Goal: Task Accomplishment & Management: Manage account settings

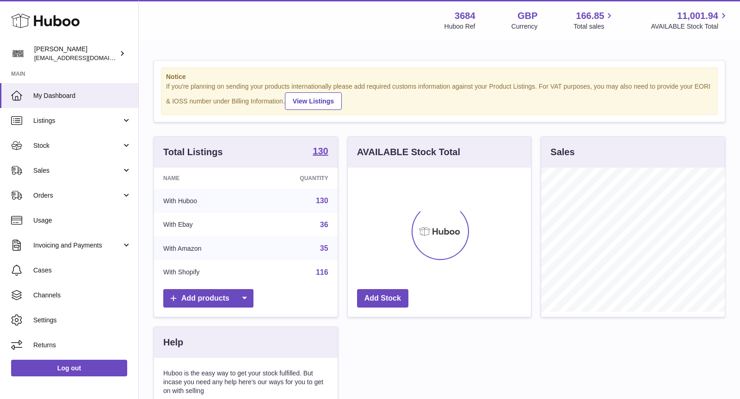
scroll to position [144, 184]
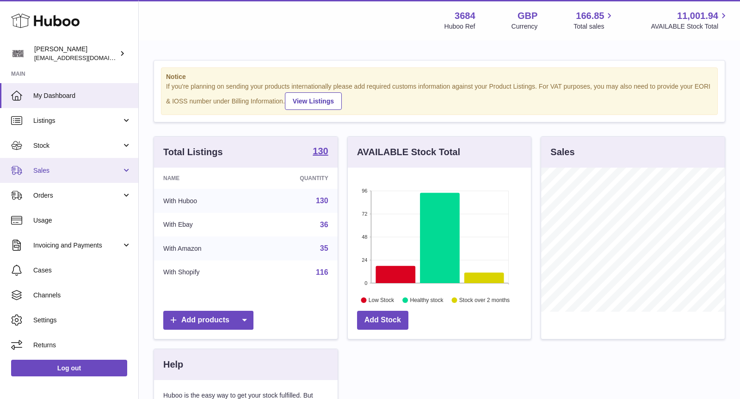
click at [67, 168] on span "Sales" at bounding box center [77, 170] width 88 height 9
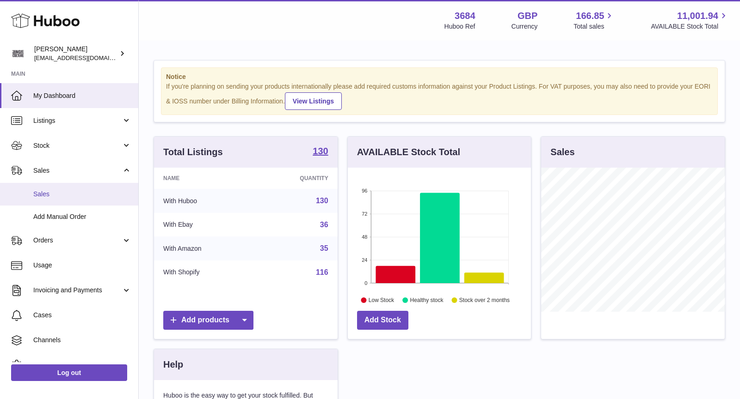
click at [74, 193] on span "Sales" at bounding box center [82, 194] width 98 height 9
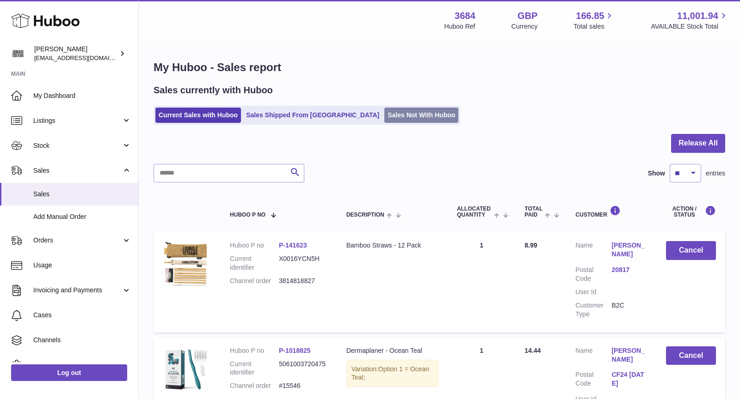
click at [384, 118] on link "Sales Not With Huboo" at bounding box center [421, 115] width 74 height 15
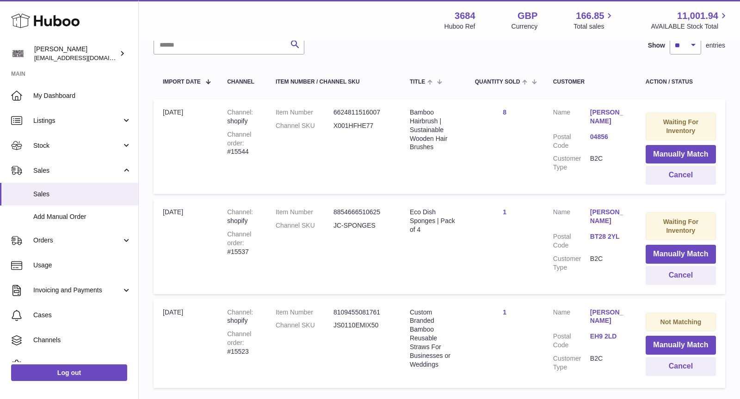
scroll to position [146, 0]
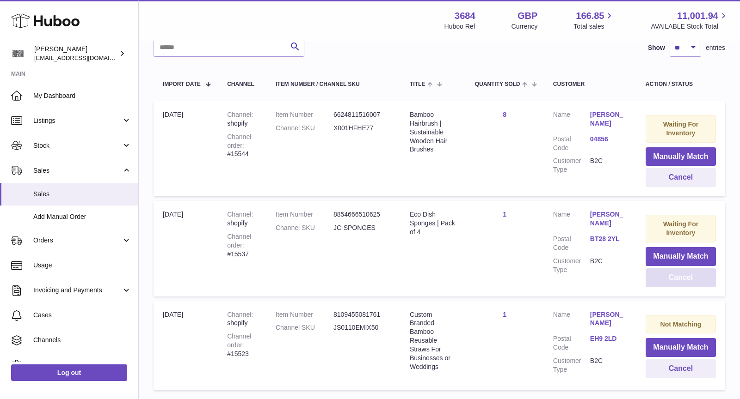
click at [686, 280] on button "Cancel" at bounding box center [680, 278] width 70 height 19
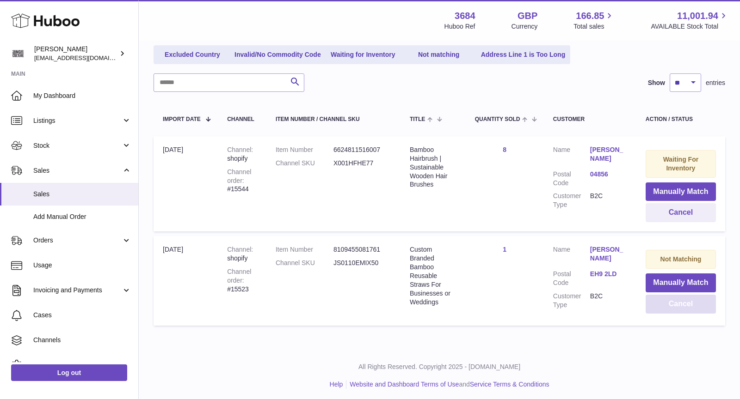
scroll to position [0, 0]
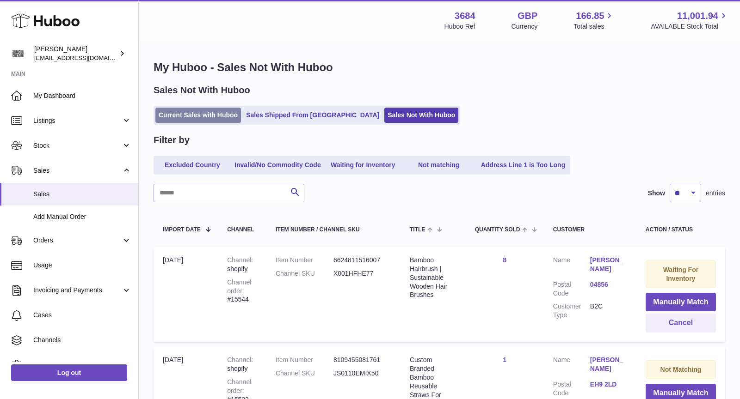
click at [191, 111] on link "Current Sales with Huboo" at bounding box center [198, 115] width 86 height 15
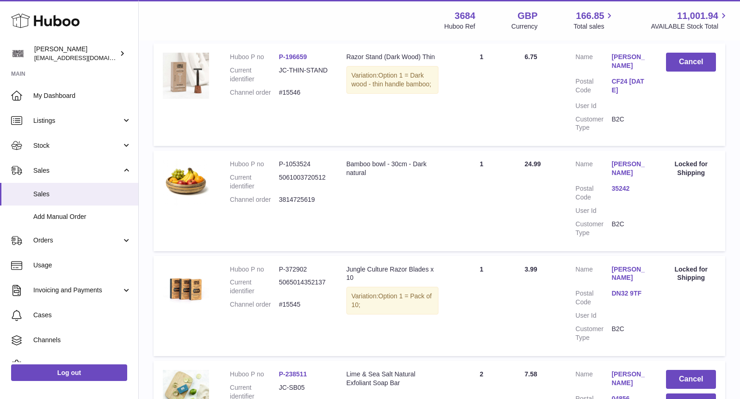
scroll to position [641, 0]
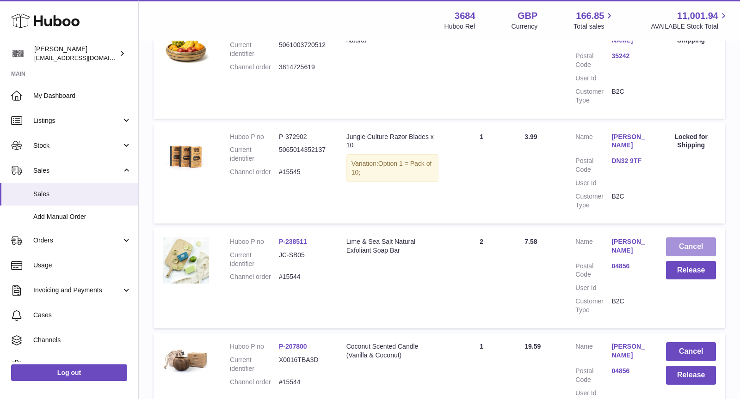
click at [698, 239] on button "Cancel" at bounding box center [691, 247] width 50 height 19
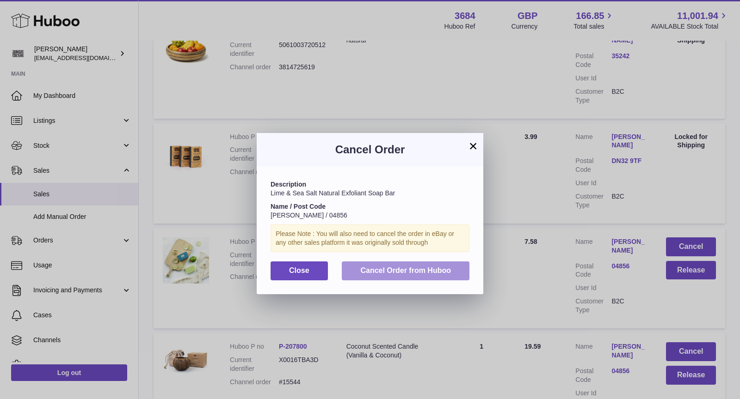
click at [390, 270] on span "Cancel Order from Huboo" at bounding box center [405, 271] width 91 height 8
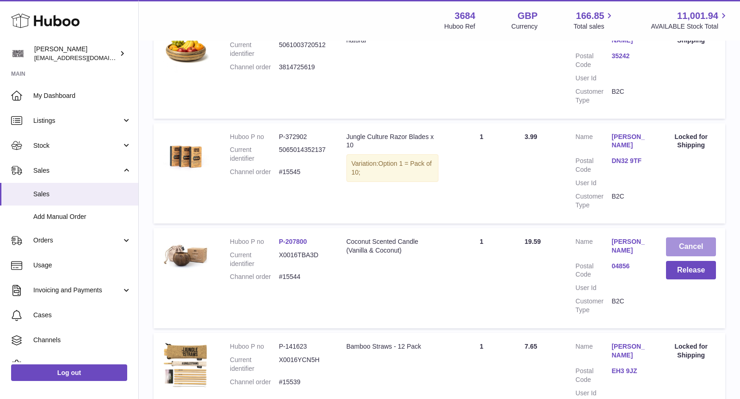
click at [687, 238] on button "Cancel" at bounding box center [691, 247] width 50 height 19
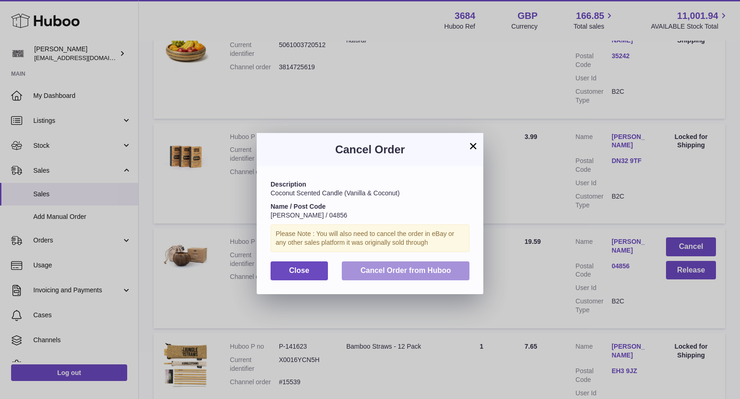
click at [416, 272] on span "Cancel Order from Huboo" at bounding box center [405, 271] width 91 height 8
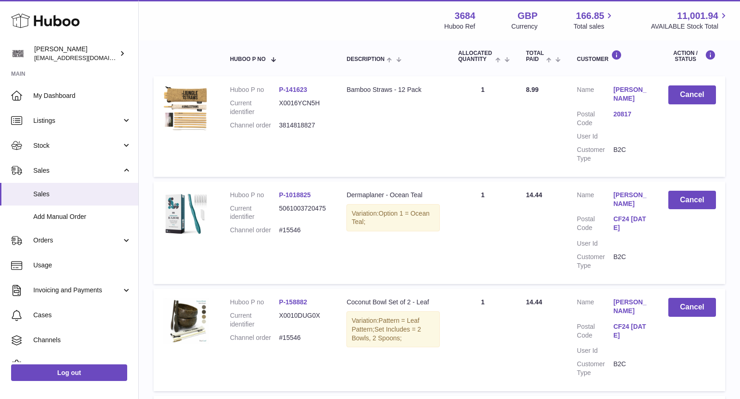
scroll to position [0, 0]
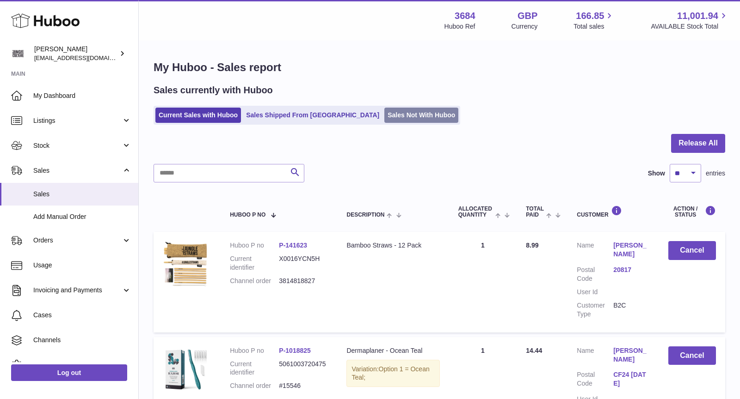
click at [384, 114] on link "Sales Not With Huboo" at bounding box center [421, 115] width 74 height 15
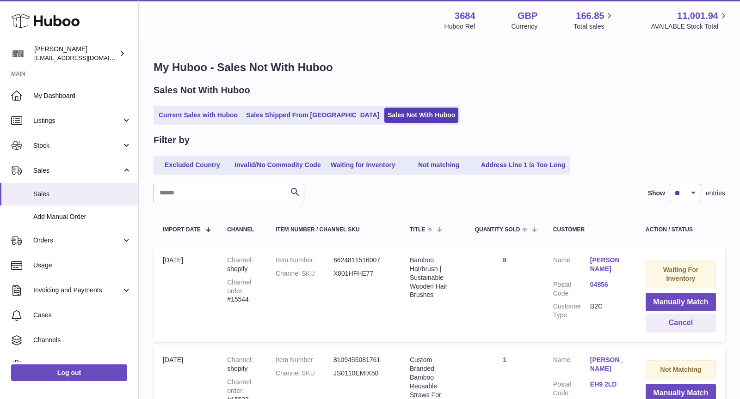
scroll to position [58, 0]
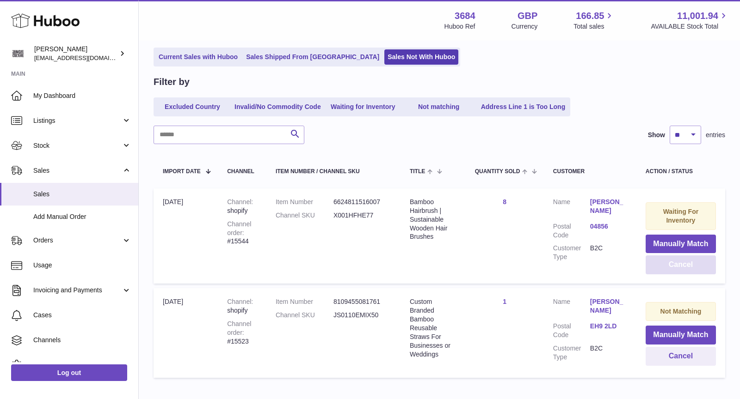
click at [679, 267] on button "Cancel" at bounding box center [680, 265] width 70 height 19
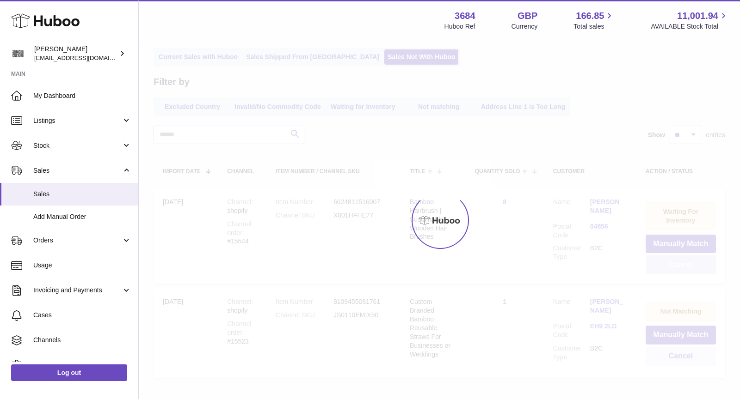
scroll to position [11, 0]
